Goal: Task Accomplishment & Management: Use online tool/utility

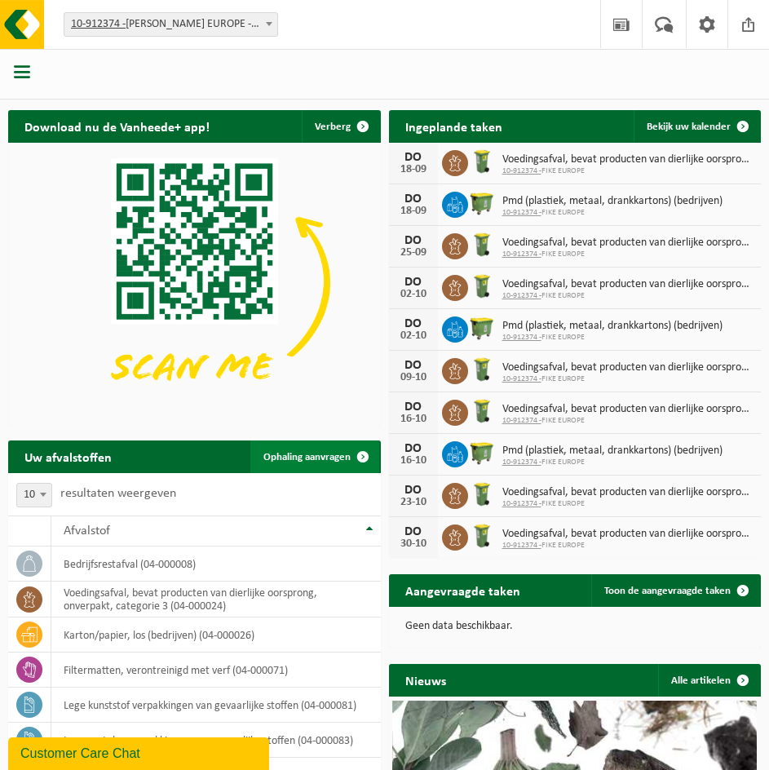
click at [337, 445] on link "Ophaling aanvragen" at bounding box center [314, 456] width 129 height 33
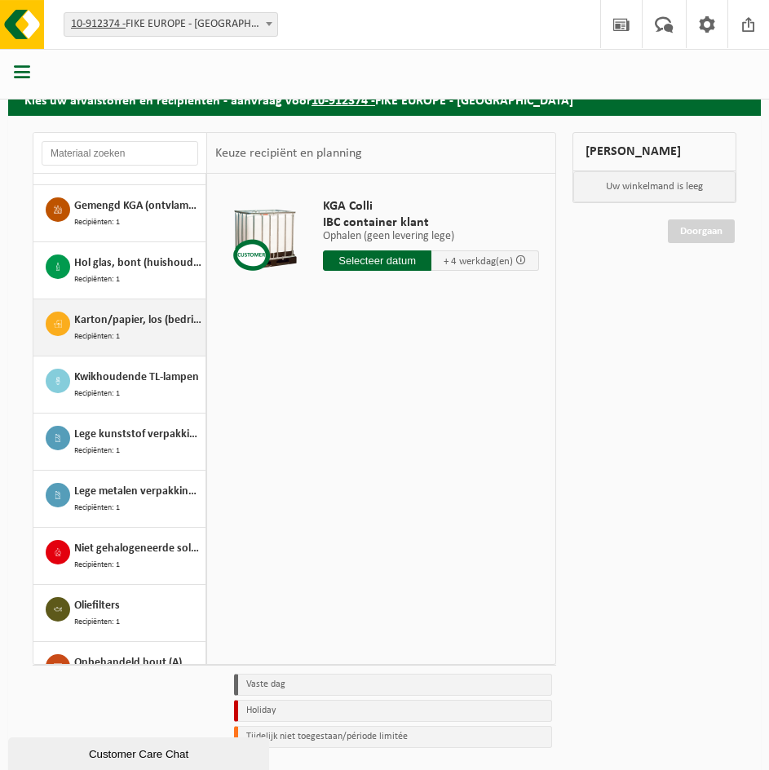
scroll to position [252, 0]
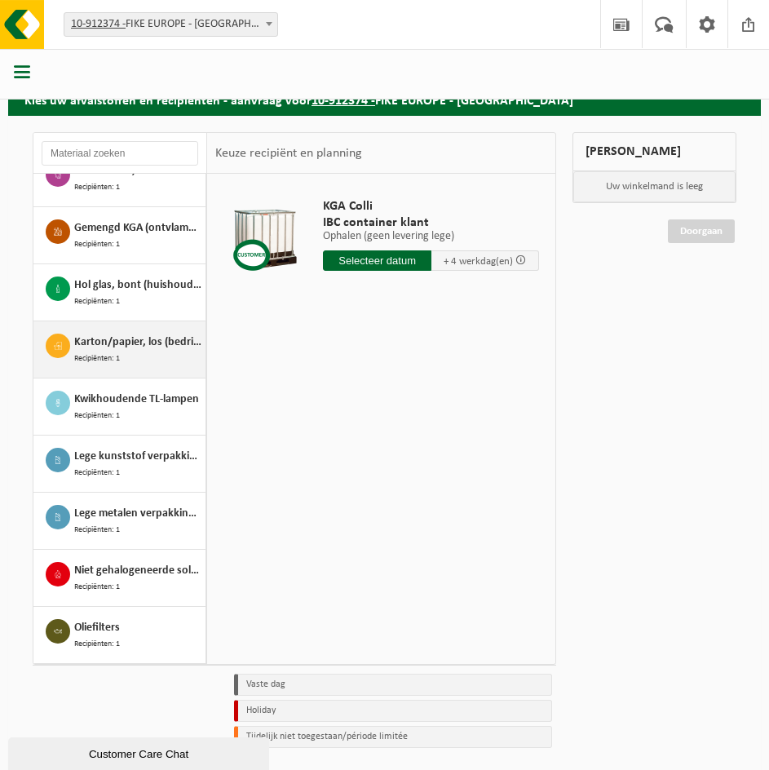
click at [115, 351] on span "Recipiënten: 1" at bounding box center [97, 358] width 46 height 14
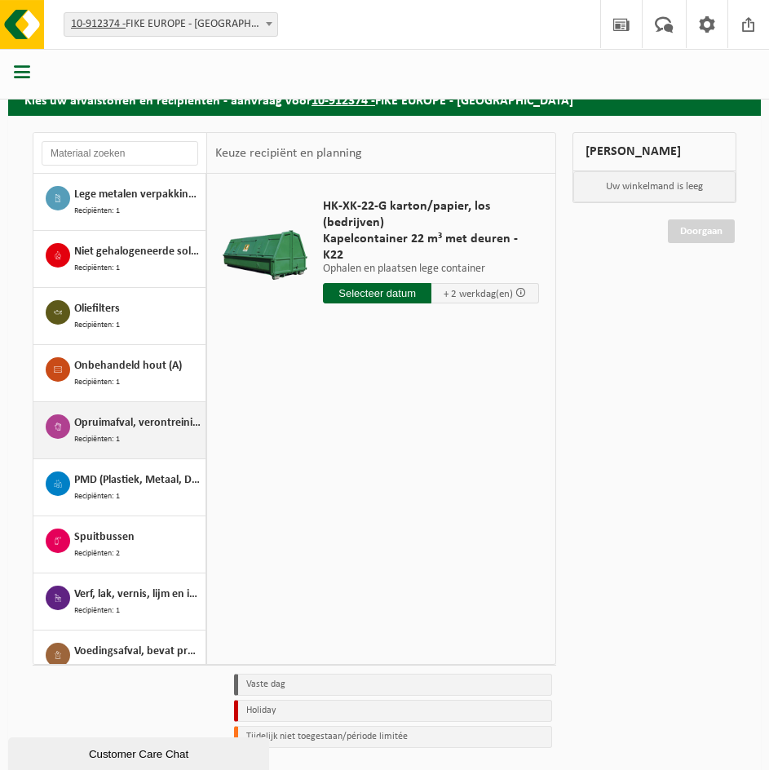
scroll to position [578, 0]
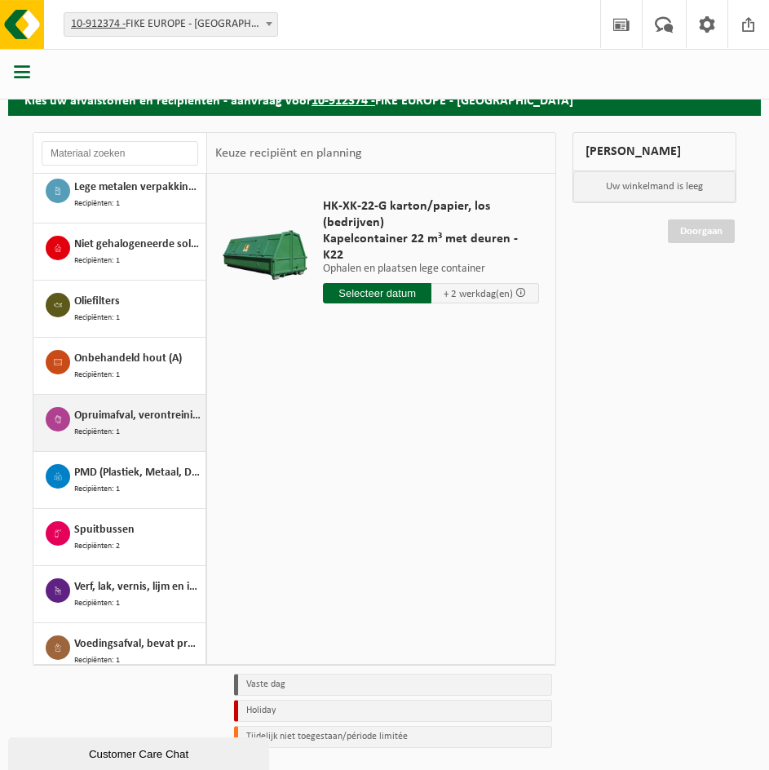
click at [124, 407] on span "Opruimafval, verontreinigd met olie" at bounding box center [137, 416] width 127 height 18
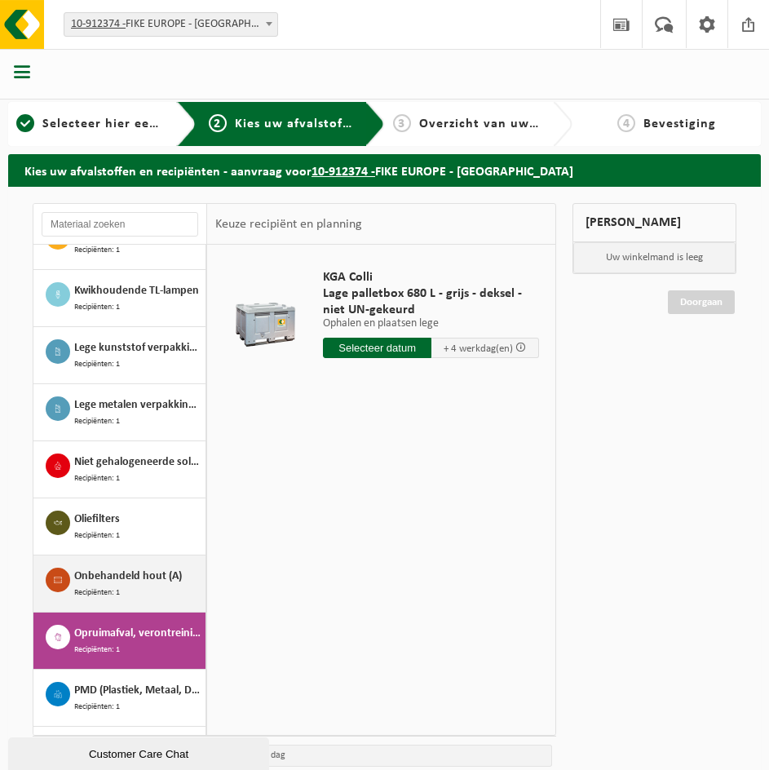
scroll to position [415, 0]
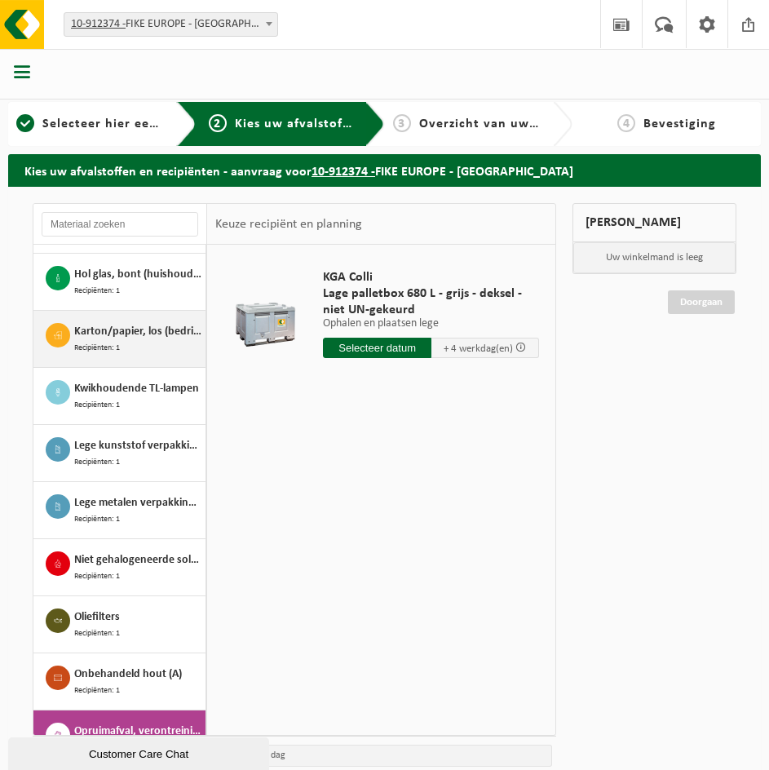
click at [130, 316] on div "Karton/papier, los (bedrijven) Recipiënten: 1" at bounding box center [119, 339] width 173 height 56
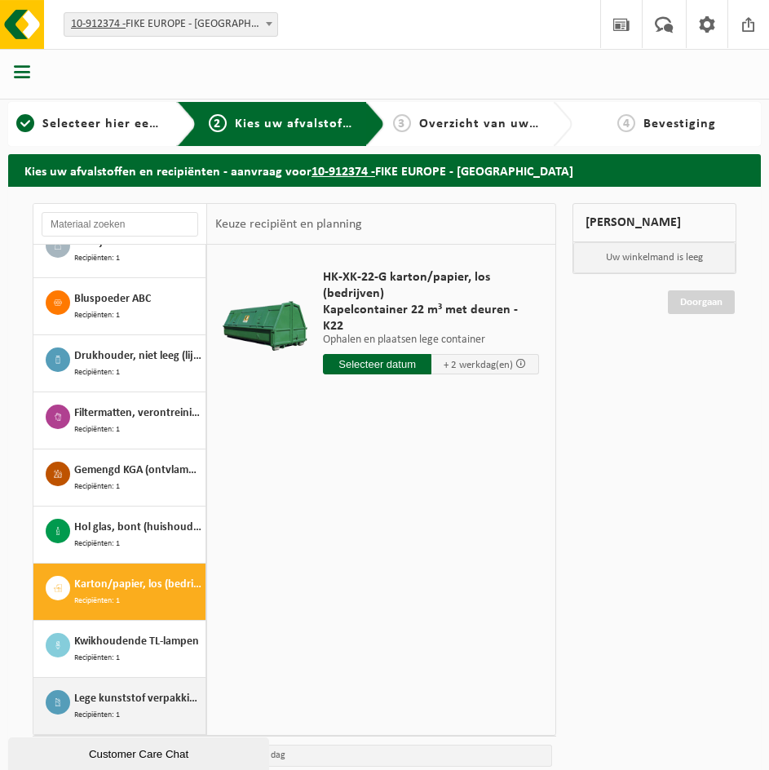
scroll to position [68, 0]
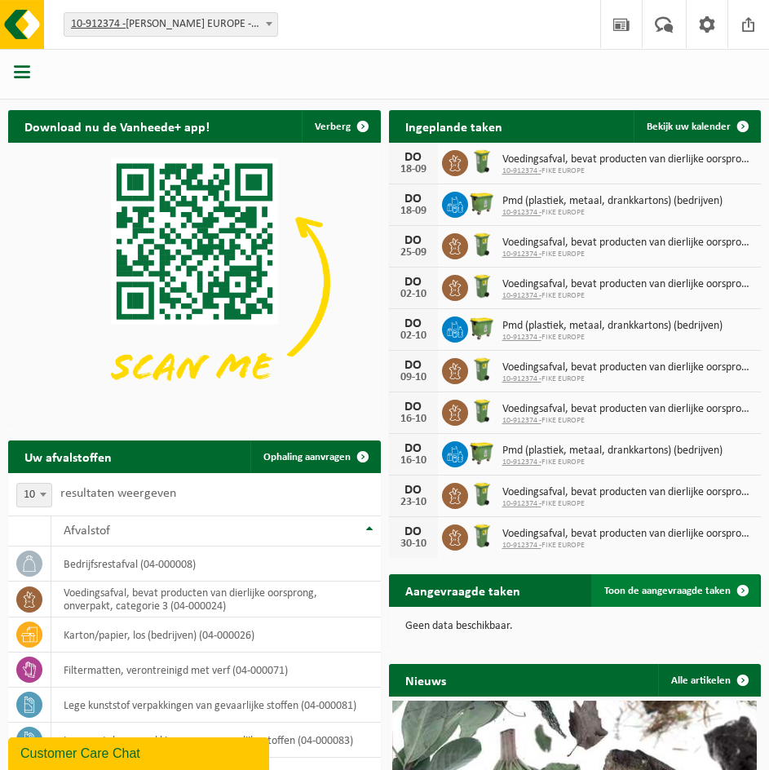
click at [625, 589] on span "Toon de aangevraagde taken" at bounding box center [667, 590] width 126 height 11
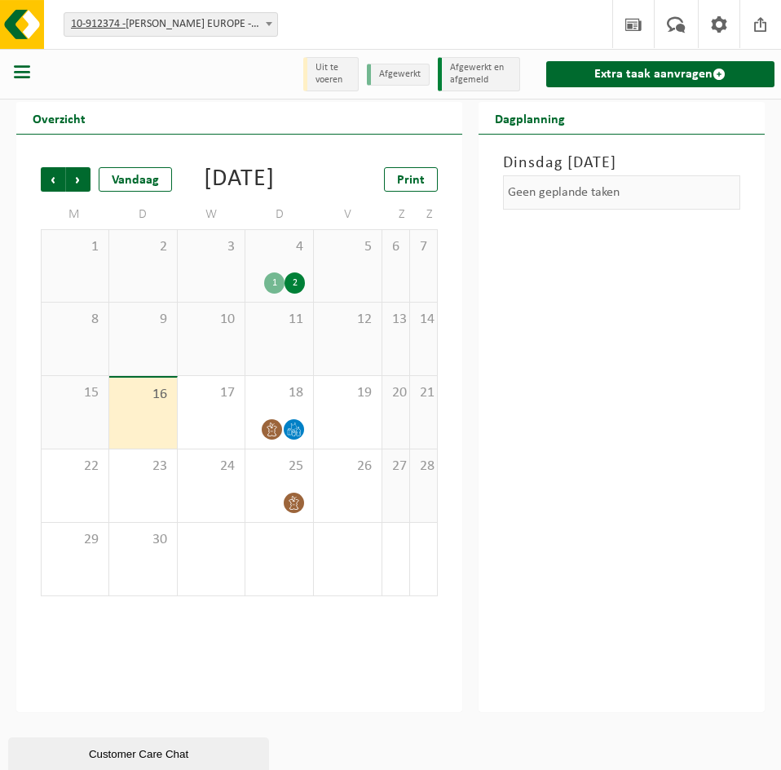
click at [313, 281] on div "4 1 2" at bounding box center [279, 266] width 68 height 72
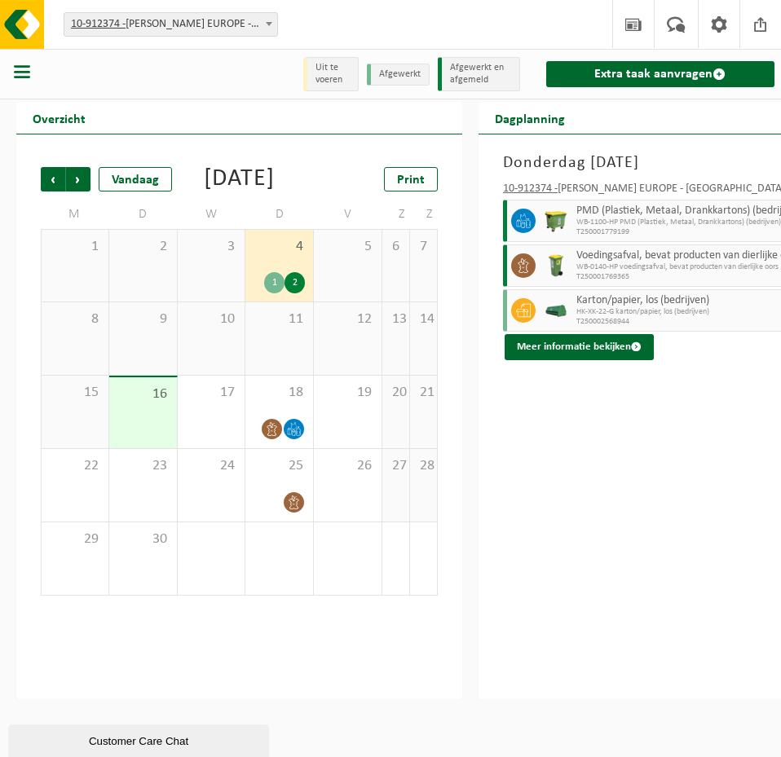
click at [285, 293] on div "1" at bounding box center [274, 282] width 20 height 21
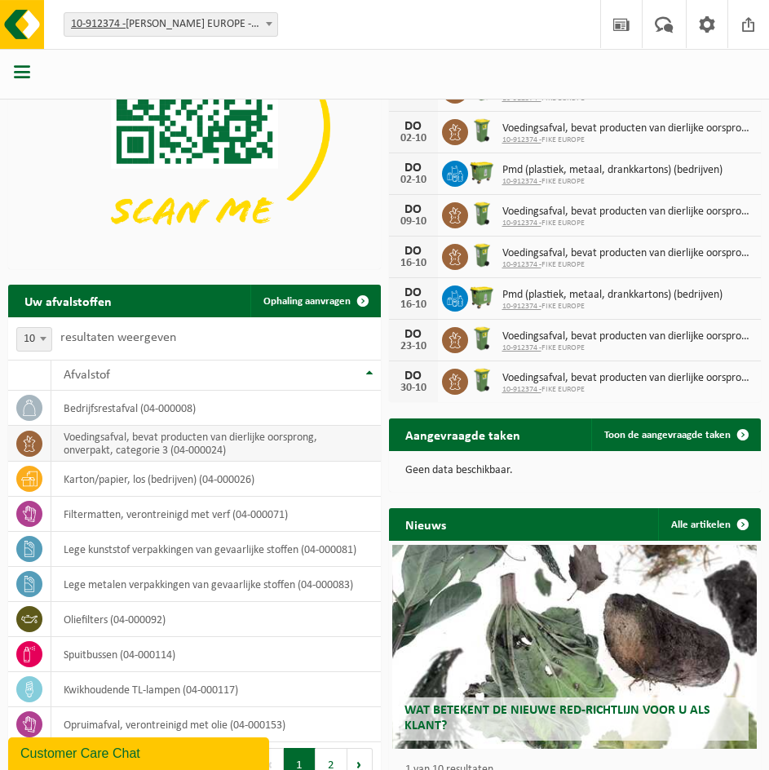
scroll to position [163, 0]
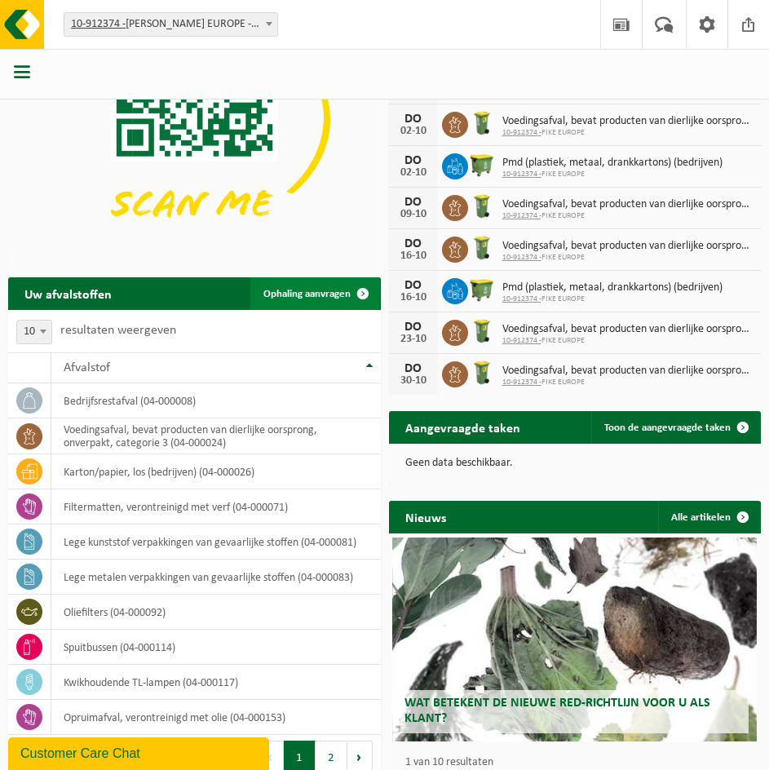
click at [315, 289] on span "Ophaling aanvragen" at bounding box center [306, 294] width 87 height 11
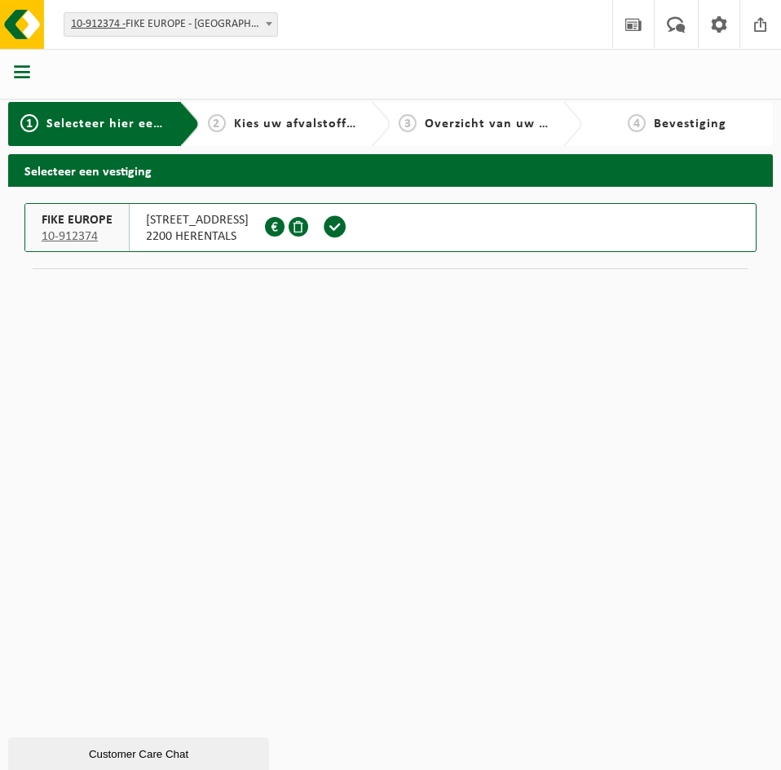
click at [180, 221] on span "TOEKOMSTLAAN 52" at bounding box center [197, 220] width 103 height 16
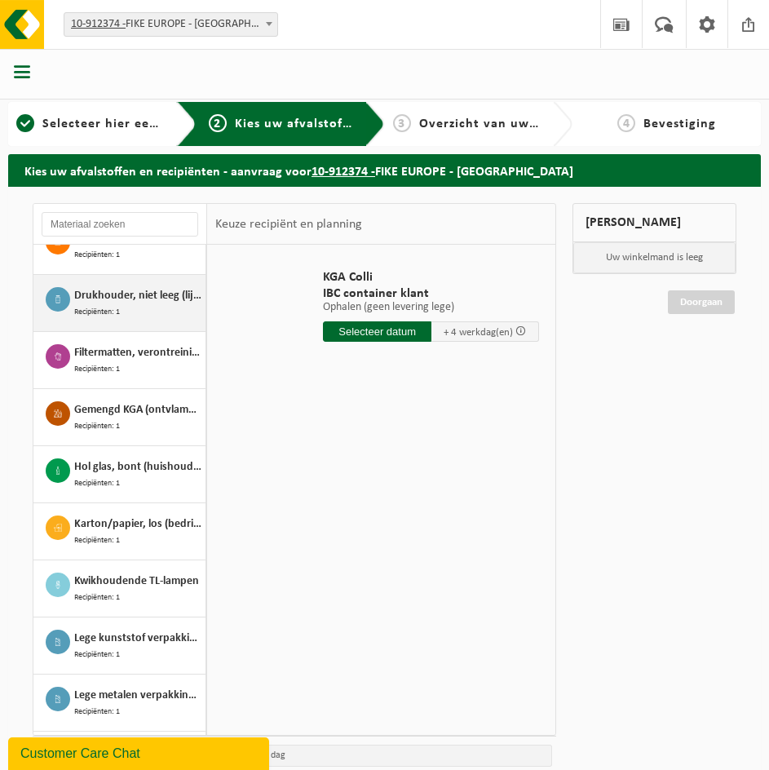
scroll to position [163, 0]
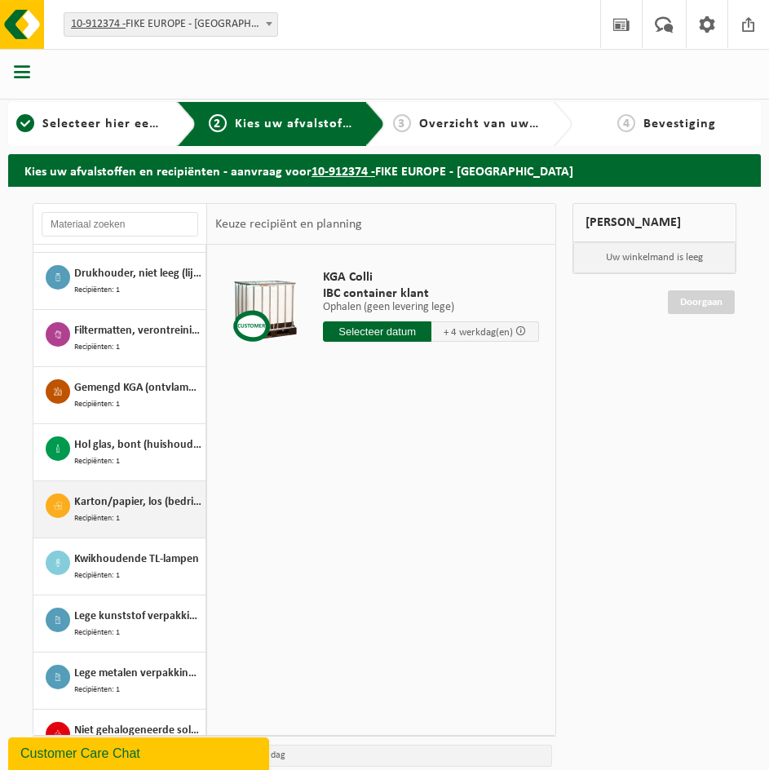
click at [116, 504] on span "Karton/papier, los (bedrijven)" at bounding box center [137, 502] width 127 height 18
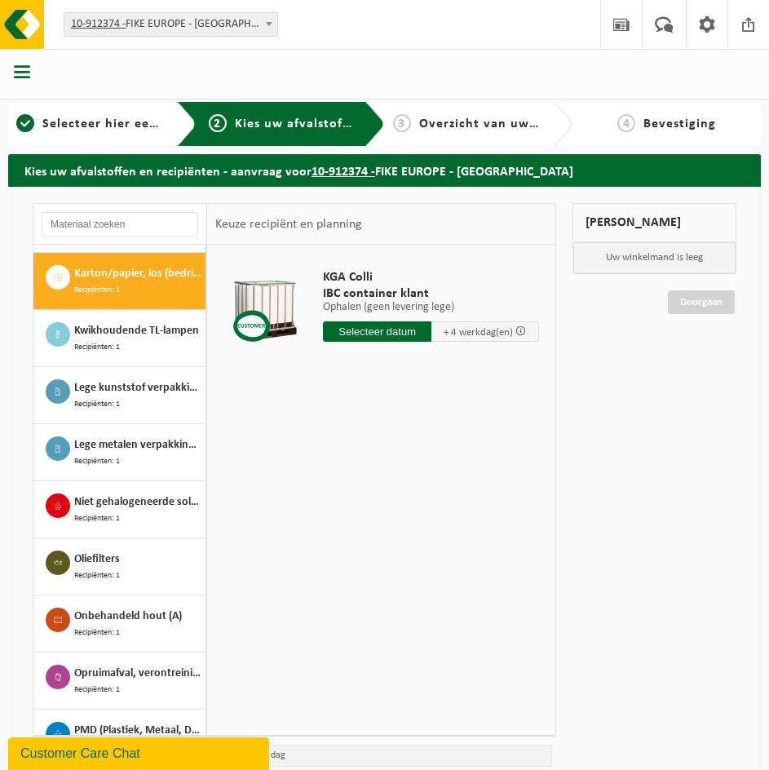
scroll to position [394, 0]
